Goal: Transaction & Acquisition: Purchase product/service

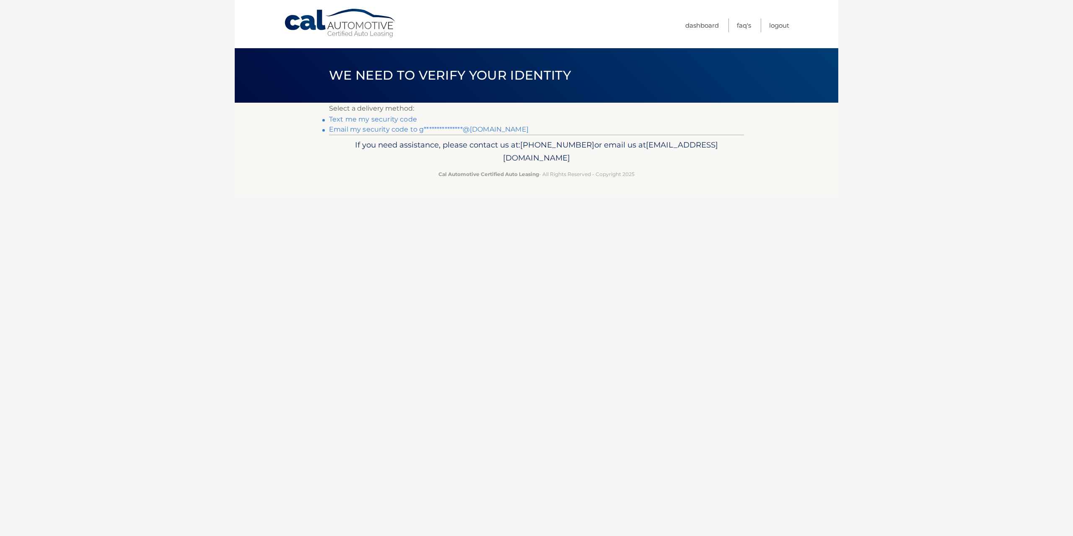
click at [415, 131] on link "**********" at bounding box center [429, 129] width 200 height 8
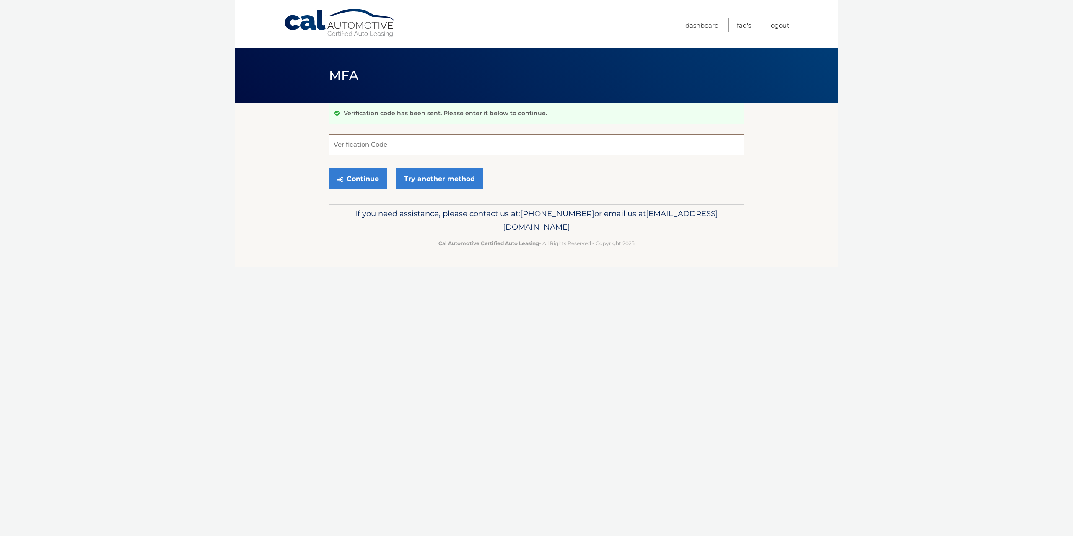
click at [425, 147] on input "Verification Code" at bounding box center [536, 144] width 415 height 21
type input "793975"
click at [355, 182] on button "Continue" at bounding box center [358, 179] width 58 height 21
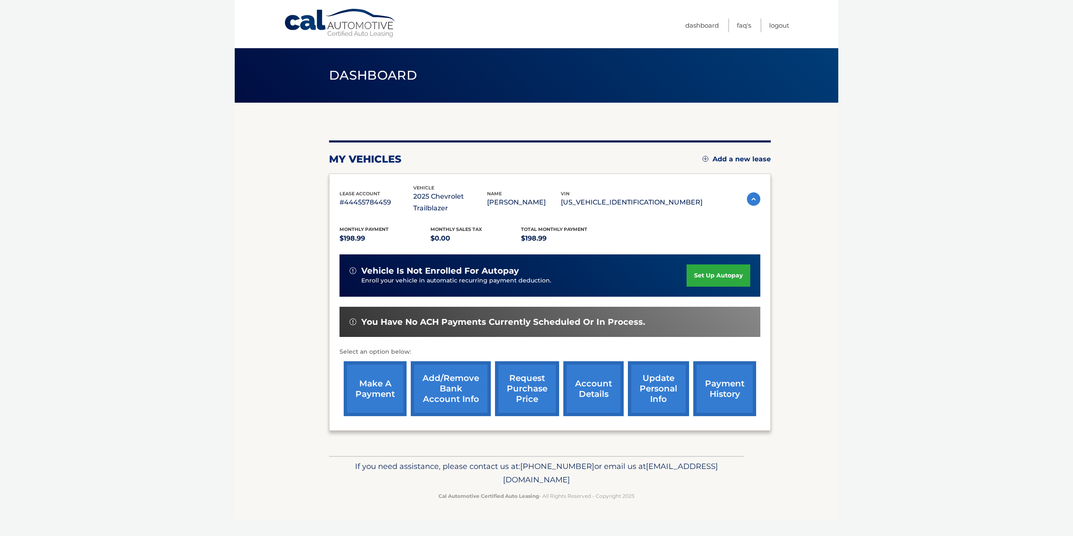
click at [371, 387] on link "make a payment" at bounding box center [375, 388] width 63 height 55
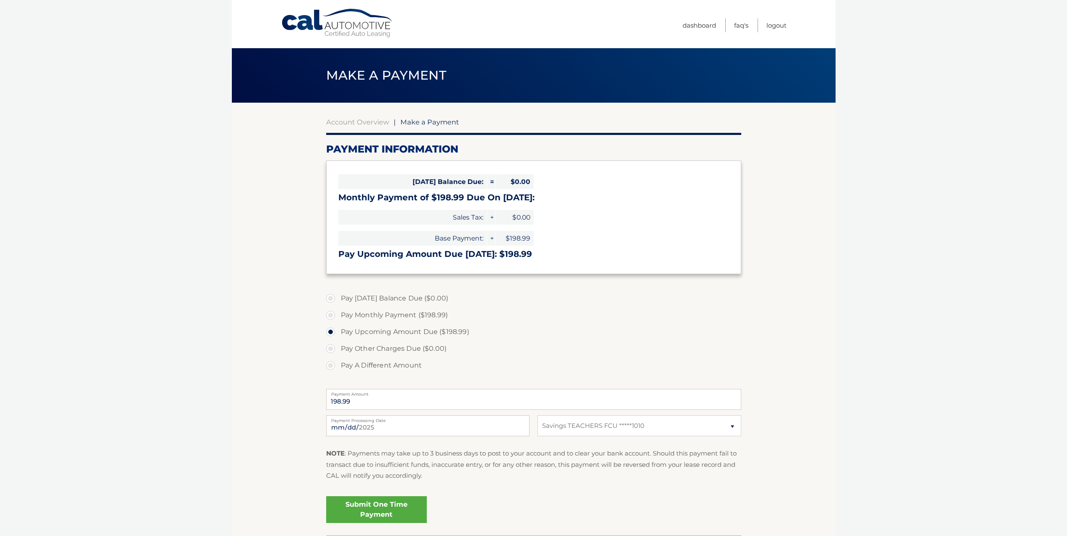
select select "OTIzZDgzMWYtNjMyOS00ZmJiLWE2MmUtYTUwY2NlNjU2ZWMy"
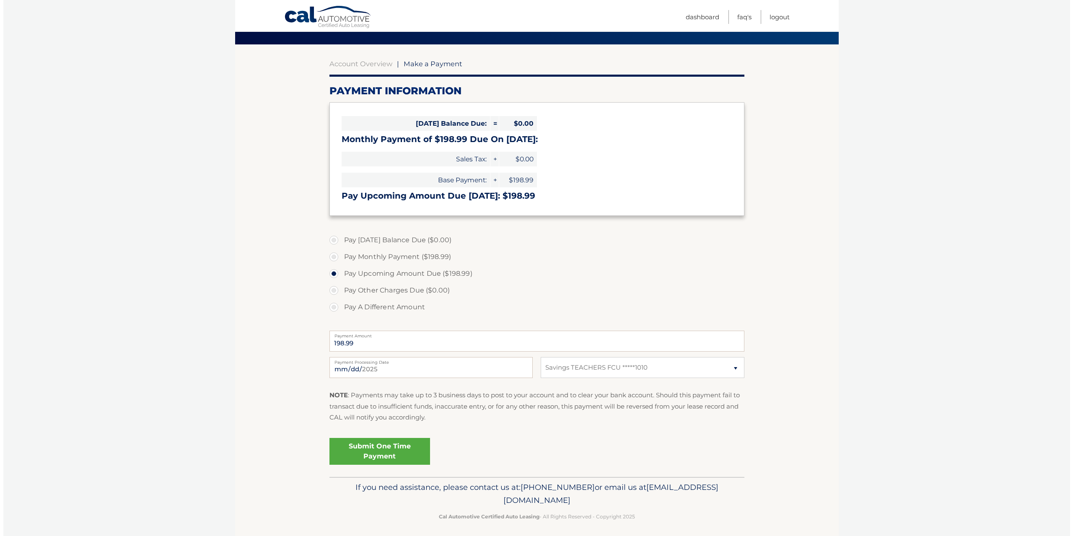
scroll to position [63, 0]
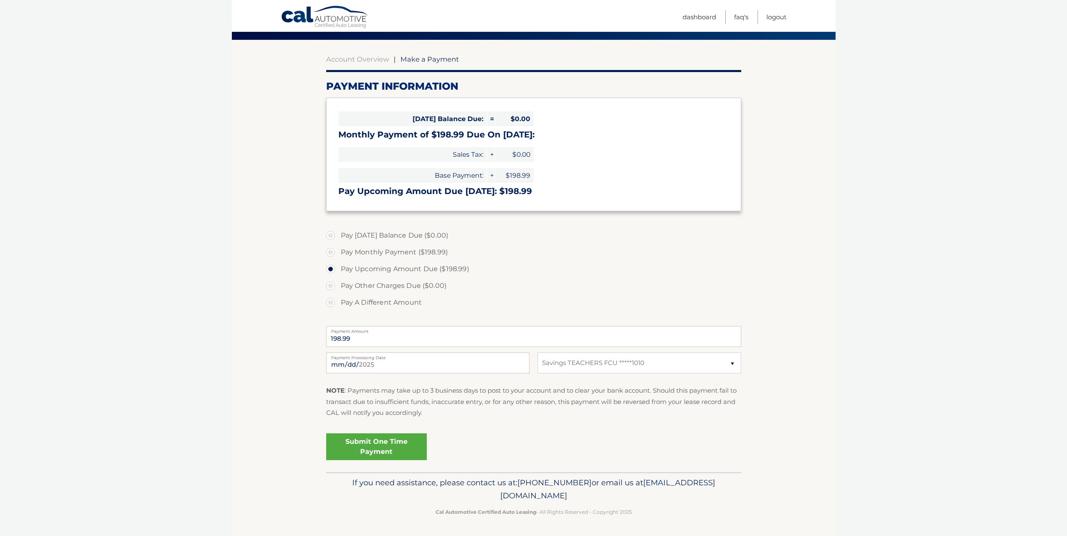
click at [385, 445] on link "Submit One Time Payment" at bounding box center [376, 446] width 101 height 27
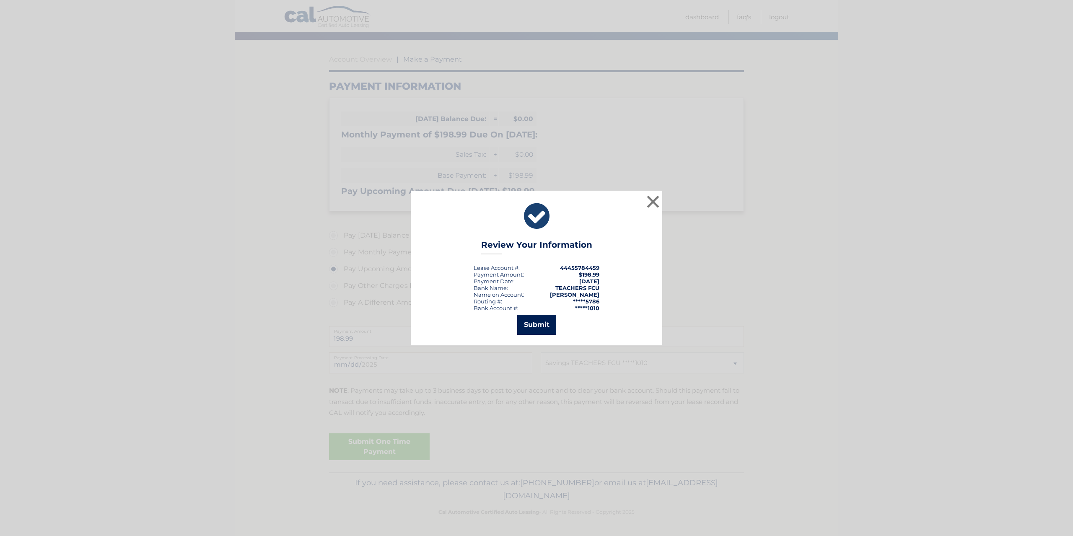
click at [538, 328] on button "Submit" at bounding box center [536, 325] width 39 height 20
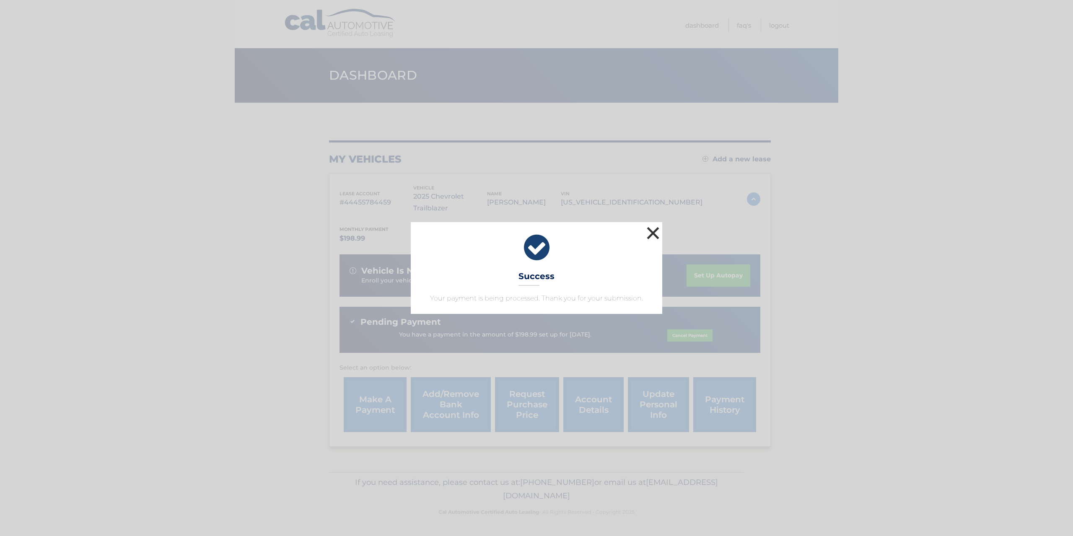
click at [653, 231] on button "×" at bounding box center [653, 233] width 17 height 17
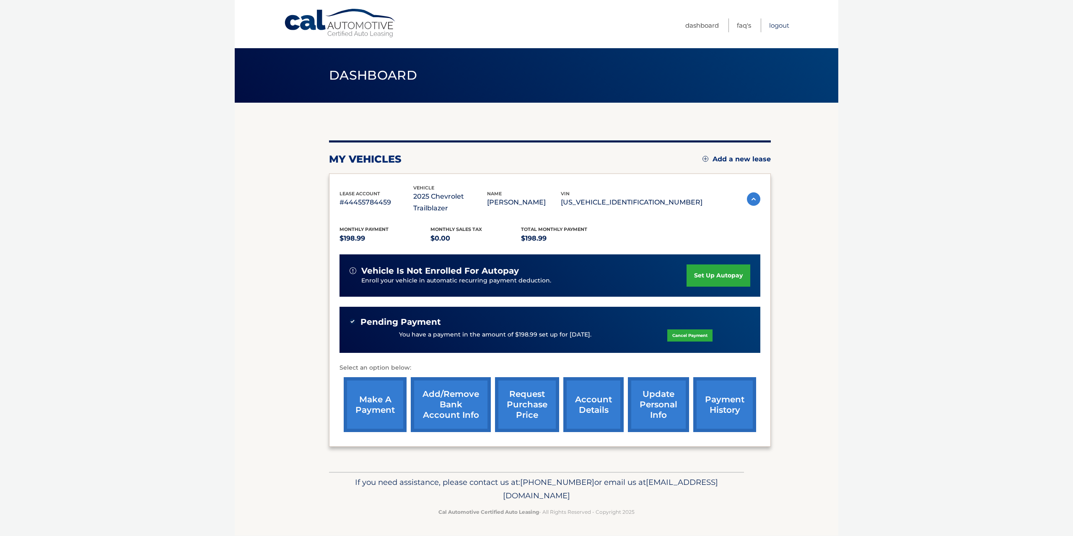
click at [778, 26] on link "Logout" at bounding box center [779, 25] width 20 height 14
